Goal: Navigation & Orientation: Find specific page/section

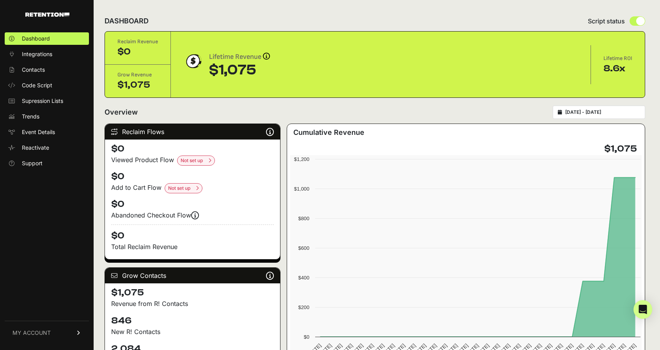
scroll to position [39, 0]
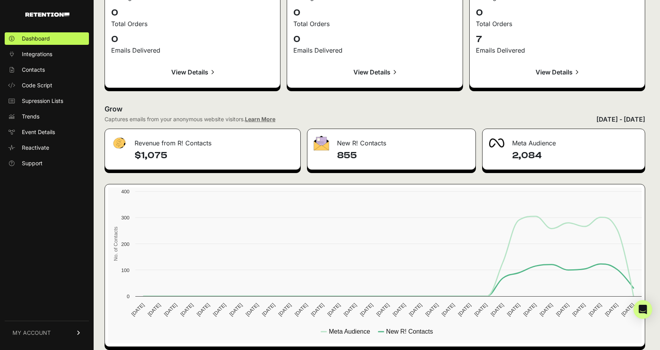
scroll to position [860, 0]
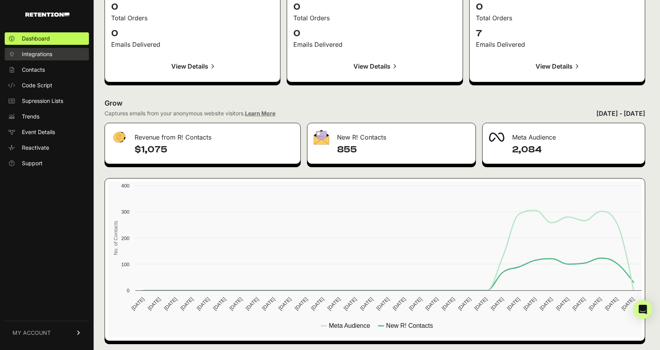
click at [44, 53] on span "Integrations" at bounding box center [37, 54] width 30 height 8
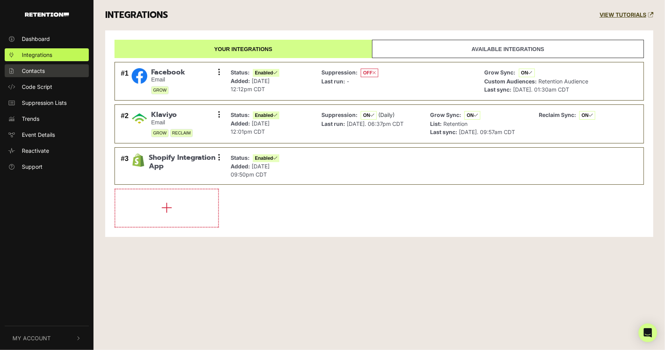
click at [34, 73] on span "Contacts" at bounding box center [33, 71] width 23 height 8
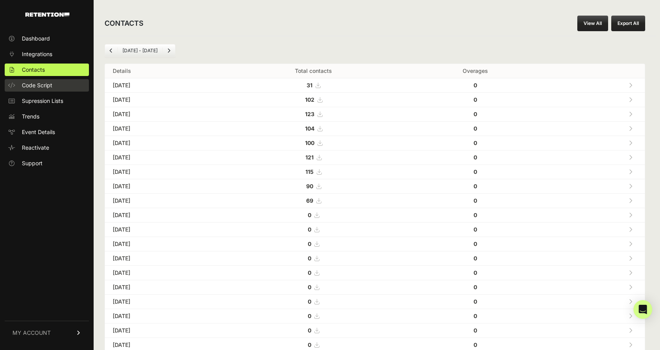
click at [47, 84] on span "Code Script" at bounding box center [37, 85] width 30 height 8
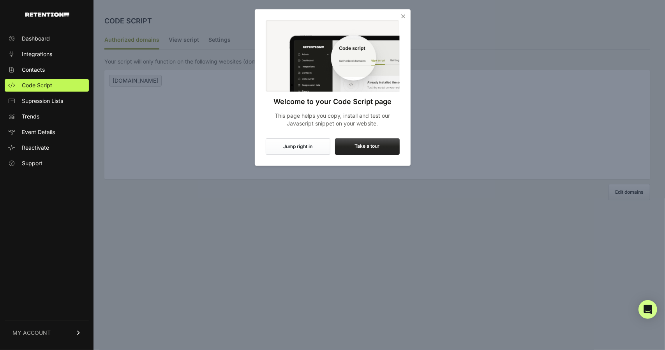
click at [400, 16] on icon "Close" at bounding box center [404, 16] width 8 height 8
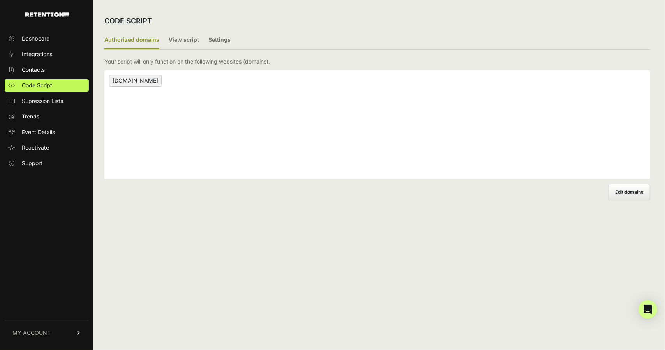
click at [70, 109] on ul "Dashboard Integrations Contacts Code Script Supression Lists Trends Event Detai…" at bounding box center [47, 100] width 84 height 137
click at [65, 103] on link "Supression Lists" at bounding box center [47, 101] width 84 height 12
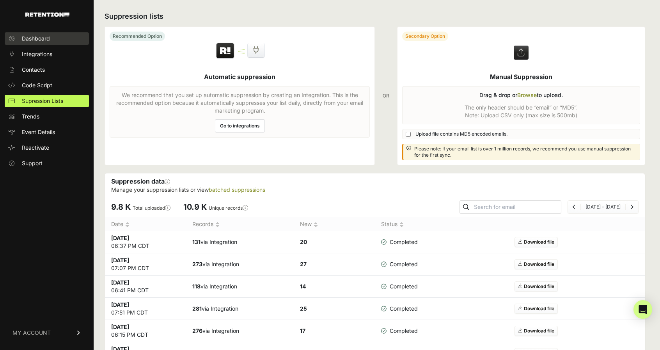
click at [48, 42] on span "Dashboard" at bounding box center [36, 39] width 28 height 8
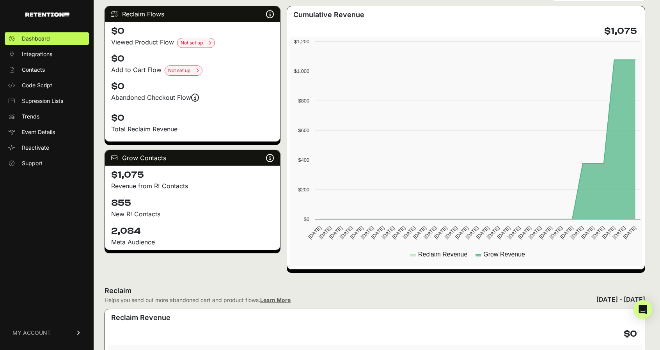
scroll to position [117, 0]
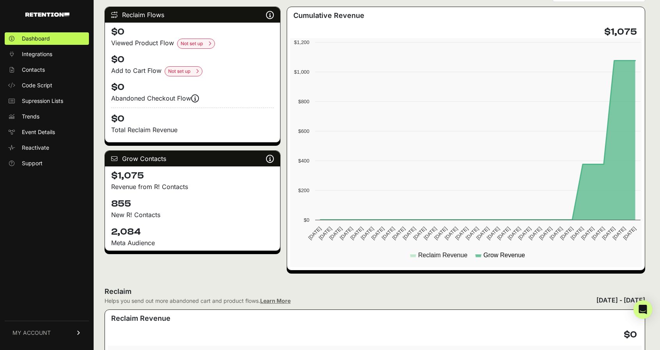
click at [502, 256] on text "Grow Revenue" at bounding box center [504, 255] width 42 height 7
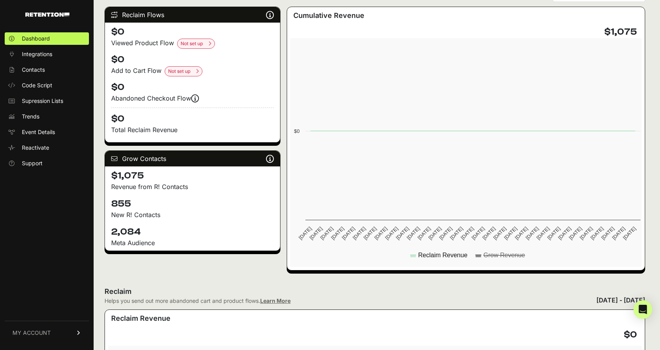
click at [499, 256] on text "Grow Revenue" at bounding box center [504, 255] width 42 height 7
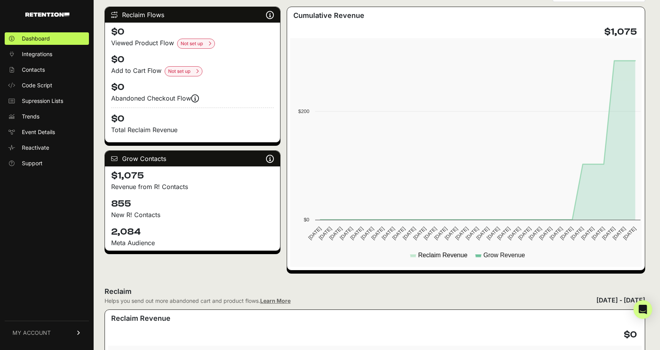
click at [457, 256] on text "Reclaim Revenue" at bounding box center [442, 255] width 49 height 7
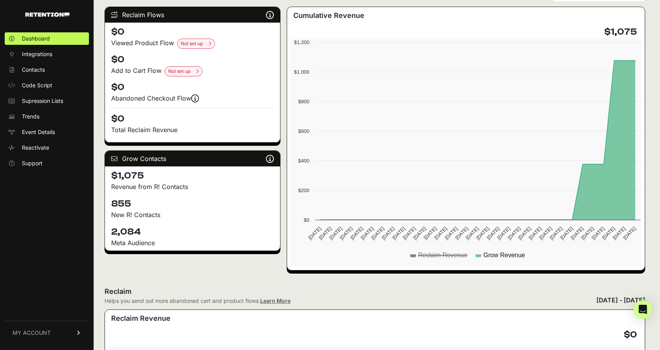
click at [447, 252] on text "Reclaim Revenue" at bounding box center [442, 255] width 49 height 7
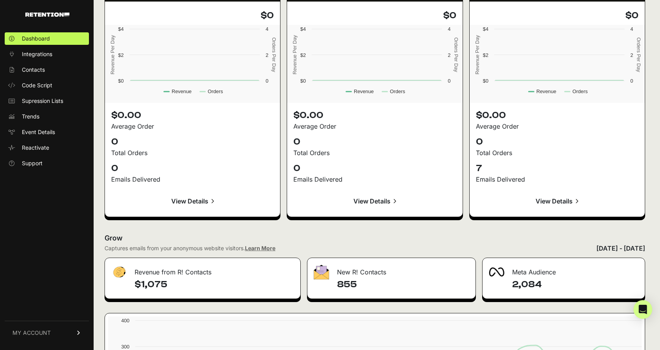
scroll to position [780, 0]
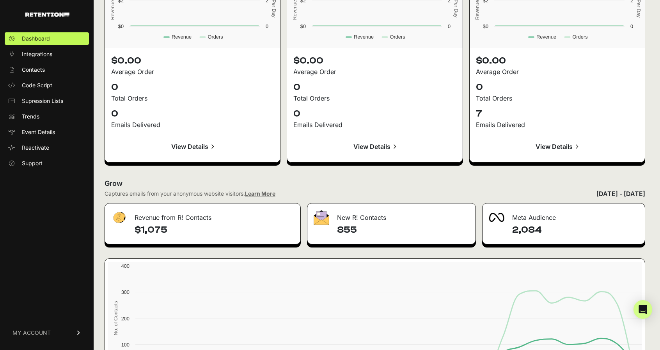
click at [553, 146] on link "View Details" at bounding box center [557, 146] width 163 height 19
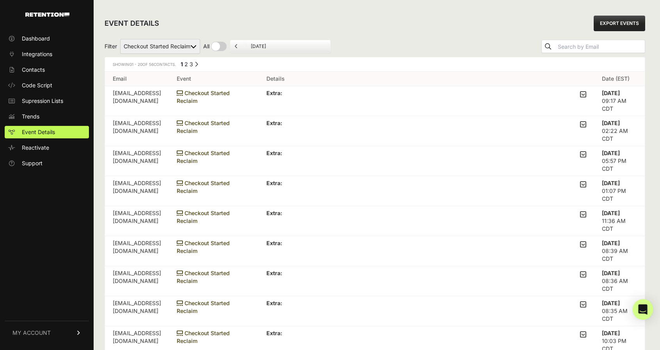
click at [647, 311] on div "Open Intercom Messenger" at bounding box center [642, 309] width 21 height 21
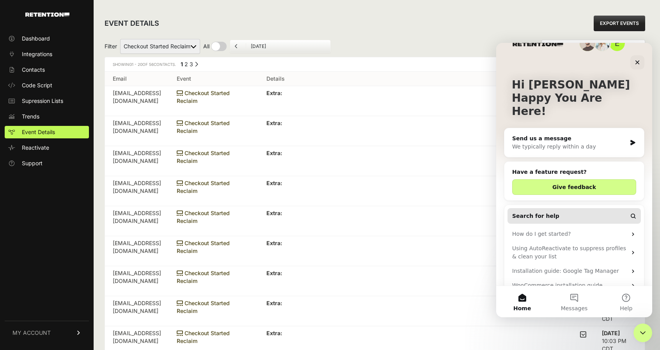
scroll to position [20, 0]
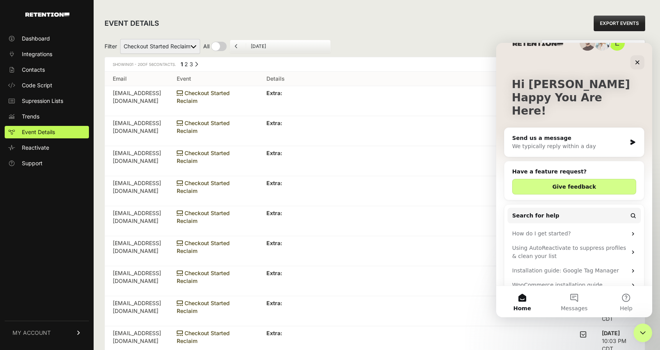
click at [378, 18] on div "EVENT DETAILS EXPORT EVENTS" at bounding box center [374, 23] width 540 height 25
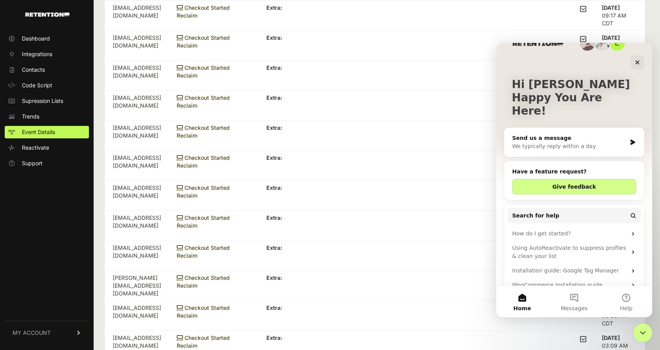
scroll to position [0, 0]
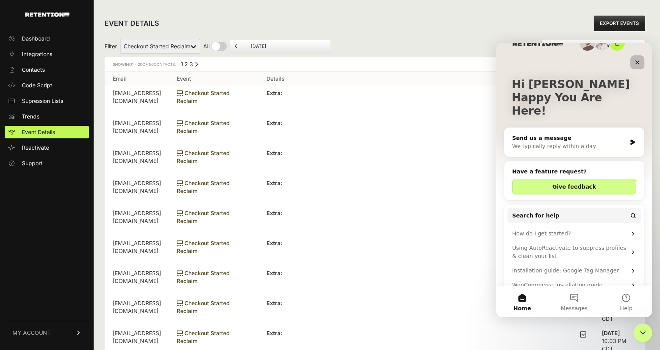
click at [639, 69] on div "Close" at bounding box center [637, 62] width 14 height 14
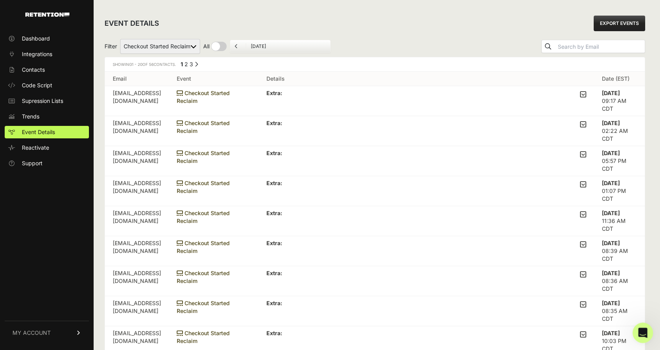
click at [641, 329] on icon "Open Intercom Messenger" at bounding box center [641, 331] width 13 height 13
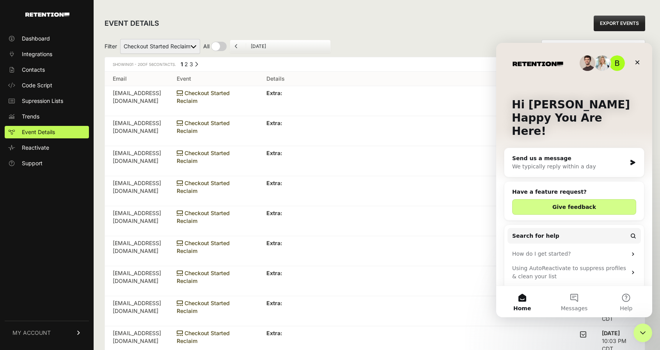
click at [553, 163] on div "We typically reply within a day" at bounding box center [569, 167] width 114 height 8
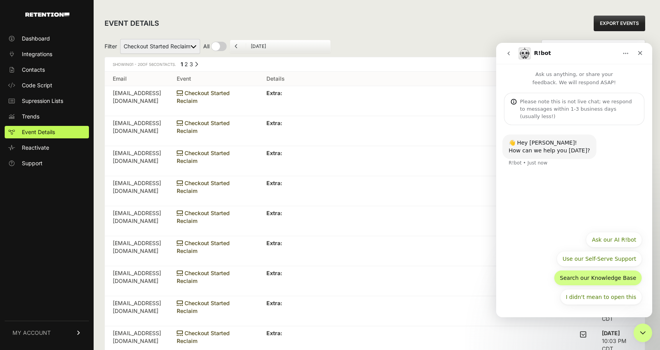
click at [610, 281] on button "Search our Knowledge Base" at bounding box center [597, 278] width 88 height 16
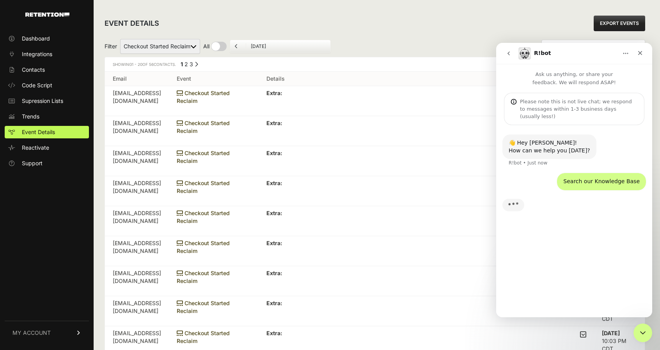
click at [621, 245] on div "👋 Hey [PERSON_NAME]! How can we help you [DATE]? R!bot • Just now Search our Kn…" at bounding box center [574, 218] width 156 height 186
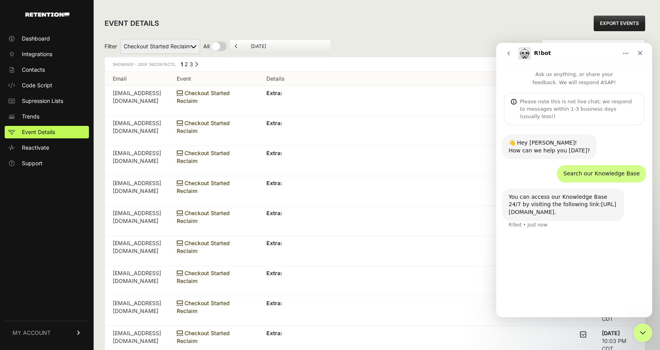
click at [565, 204] on link "[URL][DOMAIN_NAME]" at bounding box center [561, 208] width 107 height 14
